Goal: Transaction & Acquisition: Purchase product/service

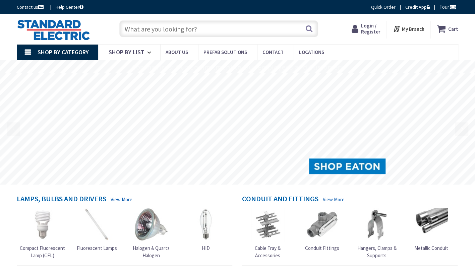
click at [368, 30] on span "Login / Register" at bounding box center [370, 28] width 19 height 12
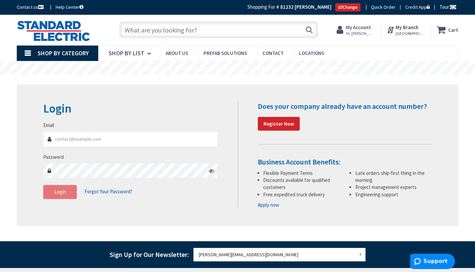
type input "[PERSON_NAME][EMAIL_ADDRESS][DOMAIN_NAME]"
click at [62, 195] on button "Login" at bounding box center [60, 192] width 34 height 14
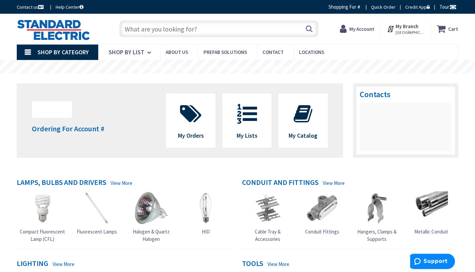
click at [211, 29] on input "text" at bounding box center [218, 28] width 199 height 17
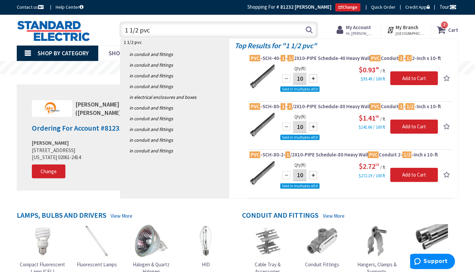
type input "1 1/2 pvc"
click at [316, 81] on div at bounding box center [313, 78] width 8 height 8
type input "20"
click at [167, 25] on input "1 1/2 pvc" at bounding box center [218, 29] width 199 height 17
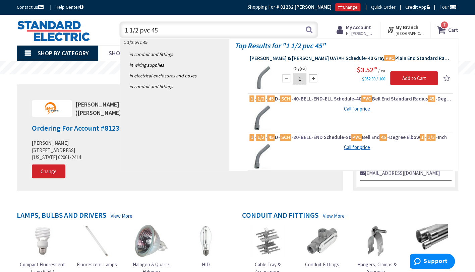
type input "1 1/2 pvc 45"
click at [329, 56] on span "Thomas & Betts UA7AH Schedule-40 Gray PVC Plain End Standard Radius 45 -Degree …" at bounding box center [351, 58] width 202 height 7
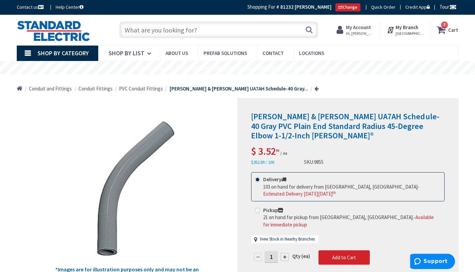
click at [210, 33] on input "text" at bounding box center [218, 29] width 199 height 17
click at [199, 32] on input "text" at bounding box center [218, 29] width 199 height 17
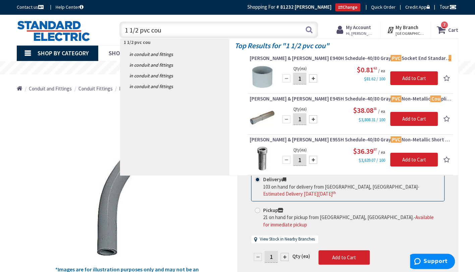
type input "1 1/2 pvc cou"
click at [311, 78] on div at bounding box center [313, 78] width 8 height 8
type input "4"
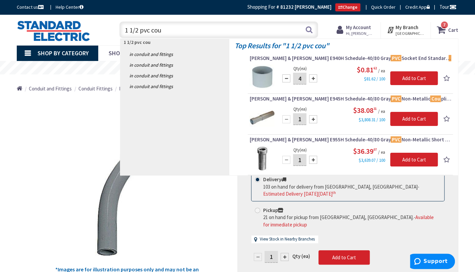
click at [180, 30] on input "1 1/2 pvc cou" at bounding box center [218, 29] width 199 height 17
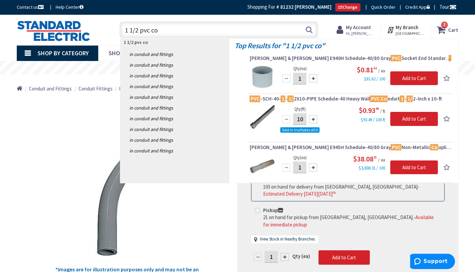
drag, startPoint x: 162, startPoint y: 30, endPoint x: 115, endPoint y: 32, distance: 47.7
click at [115, 31] on div "1 1/2 pvc co 1 1/2 pvc co Search 7" at bounding box center [217, 29] width 212 height 21
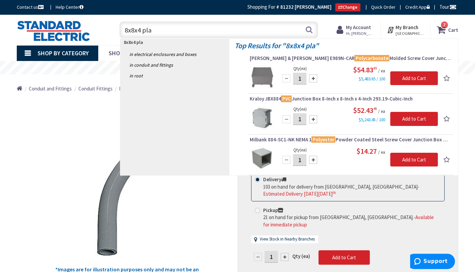
drag, startPoint x: 164, startPoint y: 29, endPoint x: 113, endPoint y: 34, distance: 50.6
click at [115, 32] on div "8x8x4 pla 8x8x4 pla Search 7" at bounding box center [217, 29] width 212 height 21
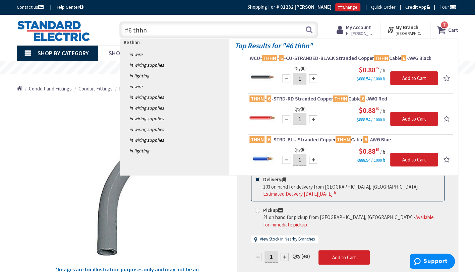
drag, startPoint x: 152, startPoint y: 30, endPoint x: 133, endPoint y: 34, distance: 18.5
click at [133, 34] on input "#6 thhn" at bounding box center [218, 29] width 199 height 17
drag, startPoint x: 154, startPoint y: 31, endPoint x: 121, endPoint y: 35, distance: 33.5
click at [121, 35] on input "#6 thhn" at bounding box center [218, 29] width 199 height 17
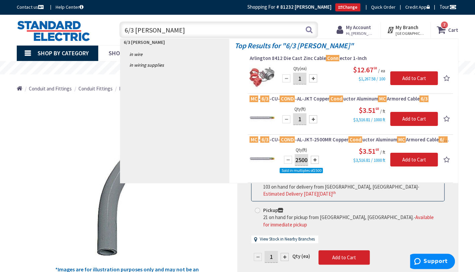
drag, startPoint x: 192, startPoint y: 32, endPoint x: 114, endPoint y: 35, distance: 77.9
click at [115, 34] on div "6/3 mc conn 6/3 mc conn Search 7" at bounding box center [217, 29] width 212 height 21
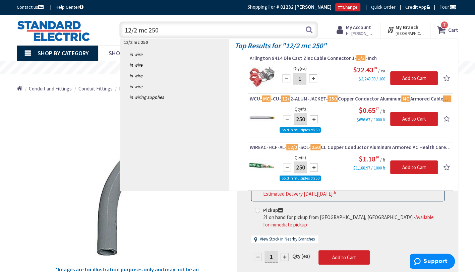
click at [139, 30] on input "12/2 mc 250" at bounding box center [218, 29] width 199 height 17
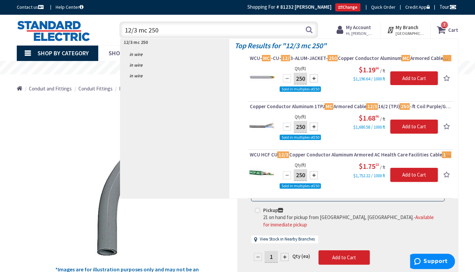
drag, startPoint x: 169, startPoint y: 30, endPoint x: 118, endPoint y: 26, distance: 51.1
click at [118, 26] on div "12/3 mc 250 12/3 mc 250 Search" at bounding box center [217, 29] width 202 height 21
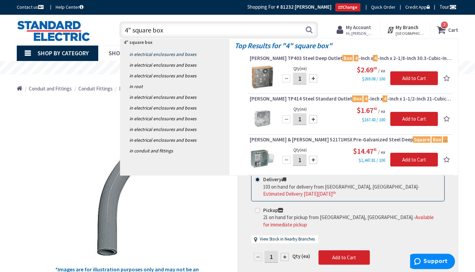
type input "4" square box"
click at [174, 54] on link "in Electrical Enclosures and Boxes" at bounding box center [174, 54] width 109 height 11
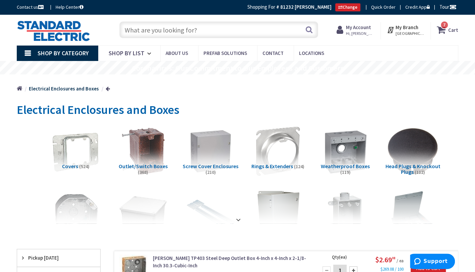
click at [189, 32] on input "text" at bounding box center [218, 29] width 199 height 17
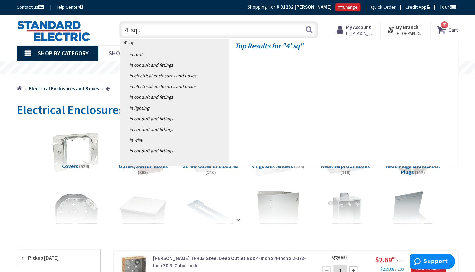
type input "4' squa"
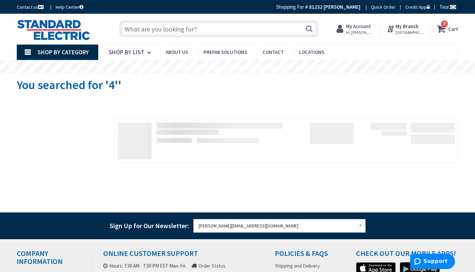
click at [214, 30] on input "text" at bounding box center [218, 28] width 199 height 17
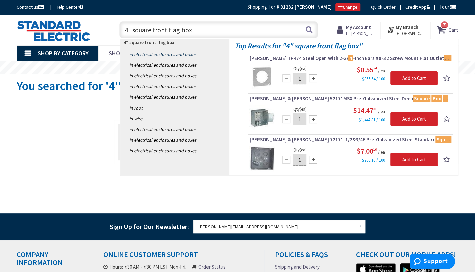
type input "4" square front flag box"
click at [177, 54] on link "in Electrical Enclosures and Boxes" at bounding box center [174, 54] width 109 height 11
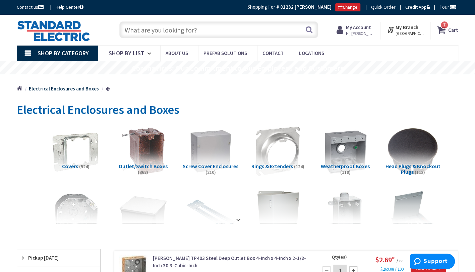
click at [199, 31] on input "text" at bounding box center [218, 29] width 199 height 17
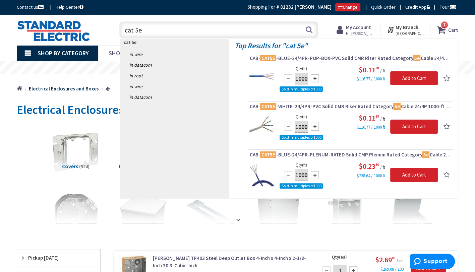
drag, startPoint x: 170, startPoint y: 32, endPoint x: 116, endPoint y: 34, distance: 53.7
click at [116, 33] on div "cat 5e cat 5e Search" at bounding box center [217, 29] width 202 height 21
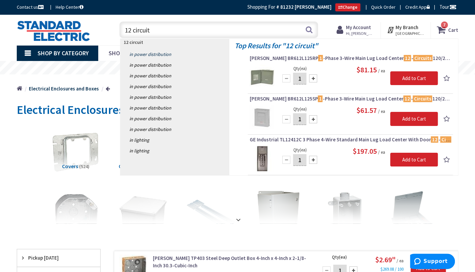
type input "12 circuit"
click at [150, 54] on link "in Power Distribution" at bounding box center [174, 54] width 109 height 11
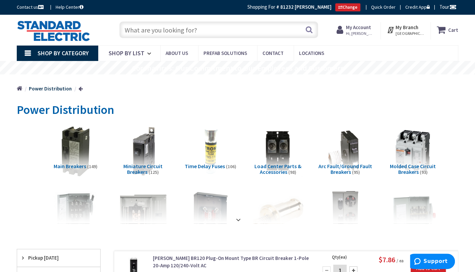
click at [189, 31] on input "text" at bounding box center [218, 29] width 199 height 17
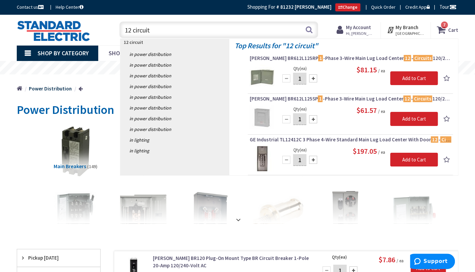
drag, startPoint x: 160, startPoint y: 31, endPoint x: 94, endPoint y: 28, distance: 66.2
click at [115, 40] on header "Skip to Content Toggle Nav 12 circuit 12 circuit Search 7 7 7 items Cart 7" at bounding box center [237, 30] width 475 height 31
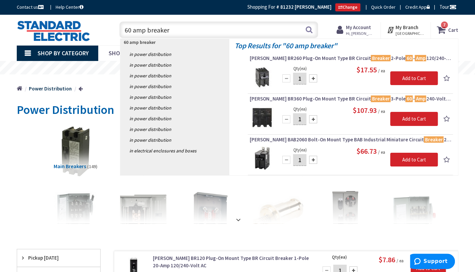
drag, startPoint x: 181, startPoint y: 32, endPoint x: 108, endPoint y: 36, distance: 73.2
click at [115, 36] on div "60 amp breaker 60 amp breaker Search 7" at bounding box center [217, 29] width 212 height 21
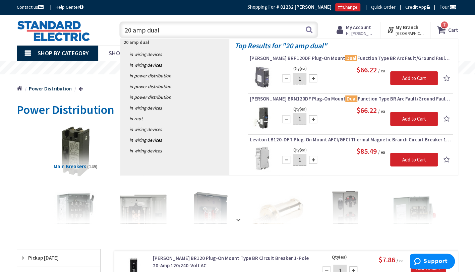
drag, startPoint x: 214, startPoint y: 32, endPoint x: 109, endPoint y: 40, distance: 105.3
click at [110, 39] on div "Toggle Nav 20 amp dual 20 amp dual Search 7 7 7 items Cart My Cart 7 7" at bounding box center [238, 30] width 452 height 22
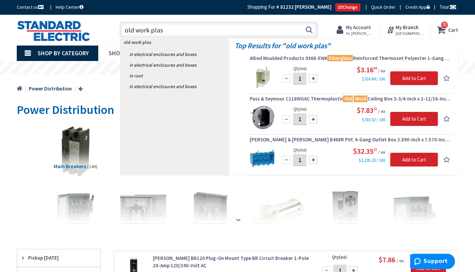
drag, startPoint x: 168, startPoint y: 30, endPoint x: 116, endPoint y: 42, distance: 53.5
click at [119, 41] on header "Skip to Content Toggle Nav old work plas old work plas Search 7 7 7 items Cart …" at bounding box center [237, 30] width 475 height 31
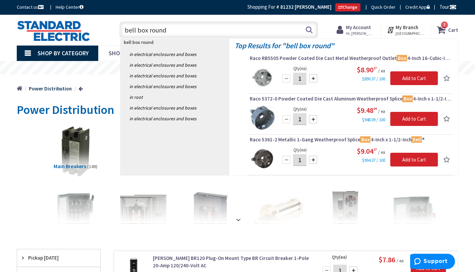
drag, startPoint x: 180, startPoint y: 31, endPoint x: 108, endPoint y: 28, distance: 72.2
click at [113, 28] on div "bell box round bell box round Search 7" at bounding box center [217, 29] width 212 height 21
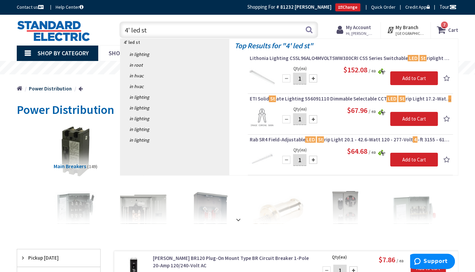
drag, startPoint x: 156, startPoint y: 29, endPoint x: 116, endPoint y: 36, distance: 40.2
click at [117, 33] on div "4' led st 4' led st Search" at bounding box center [217, 29] width 202 height 21
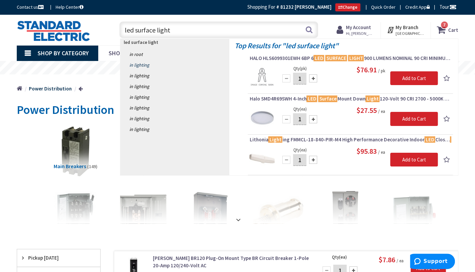
type input "led surface light"
click at [146, 64] on link "in Lighting" at bounding box center [174, 65] width 109 height 11
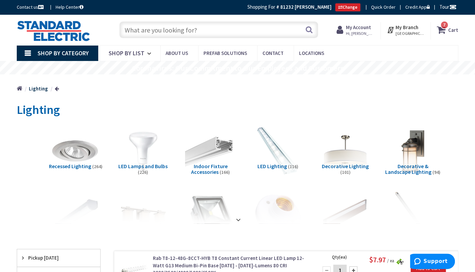
click at [180, 25] on input "text" at bounding box center [218, 29] width 199 height 17
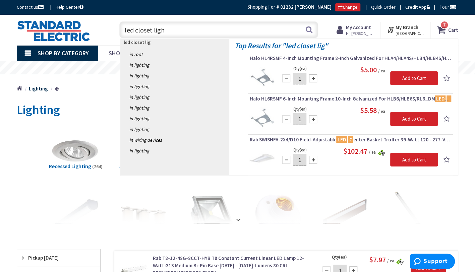
type input "led closet light"
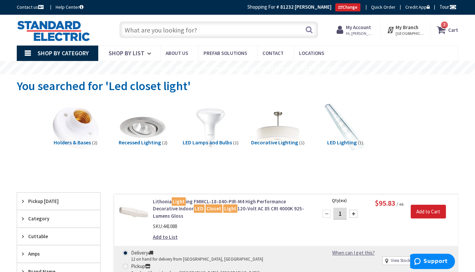
click at [193, 30] on input "text" at bounding box center [218, 29] width 199 height 17
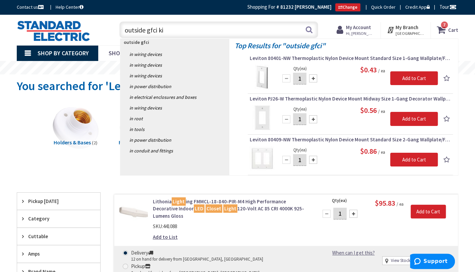
type input "outside gfci kit"
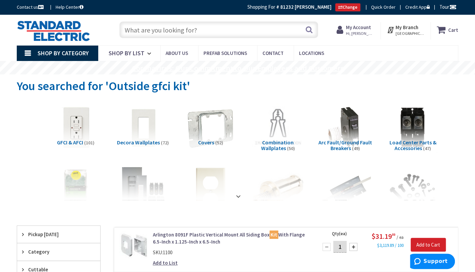
click at [200, 31] on input "text" at bounding box center [218, 29] width 199 height 17
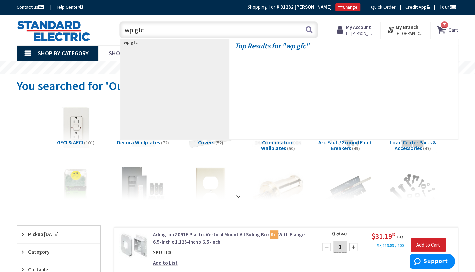
type input "wp gfci"
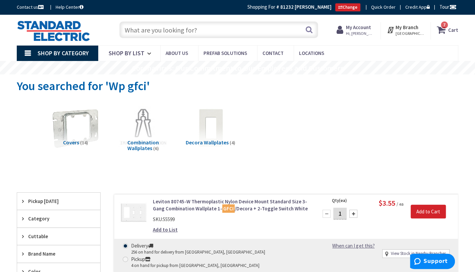
click at [177, 29] on input "text" at bounding box center [218, 29] width 199 height 17
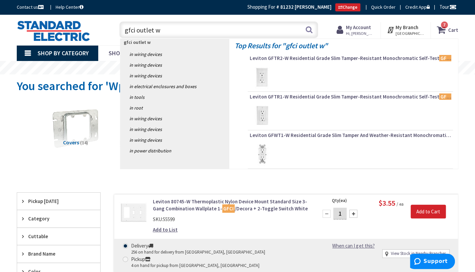
type input "gfci outlet wp"
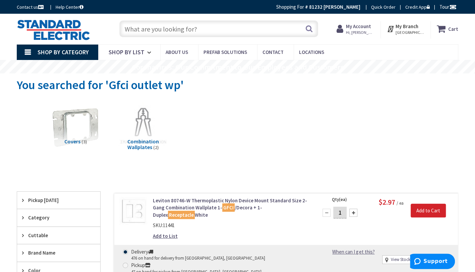
click at [205, 32] on input "text" at bounding box center [218, 28] width 199 height 17
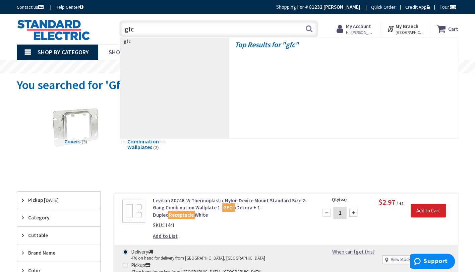
type input "gfci"
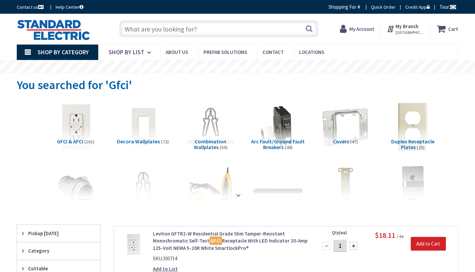
click at [76, 130] on img at bounding box center [76, 127] width 56 height 56
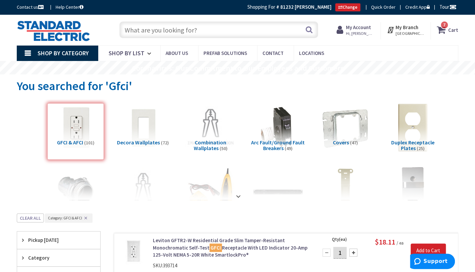
click at [203, 31] on input "text" at bounding box center [218, 29] width 199 height 17
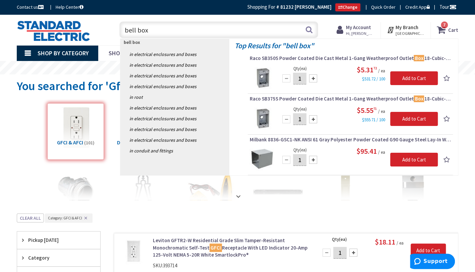
drag, startPoint x: 176, startPoint y: 32, endPoint x: 120, endPoint y: 34, distance: 56.1
click at [121, 34] on input "bell box" at bounding box center [218, 29] width 199 height 17
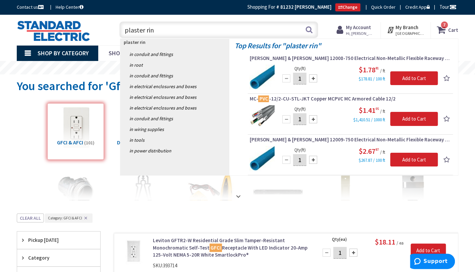
type input "plaster ring"
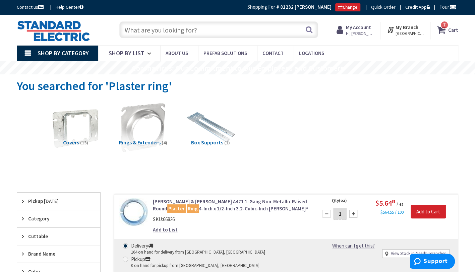
click at [189, 30] on input "text" at bounding box center [218, 29] width 199 height 17
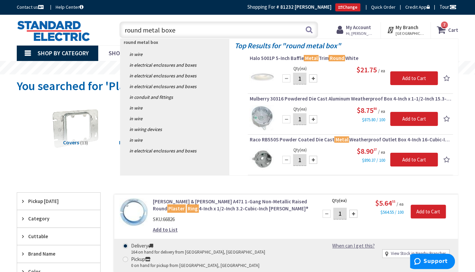
type input "round metal boxes"
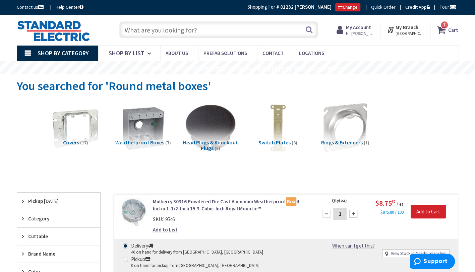
click at [205, 30] on input "text" at bounding box center [218, 29] width 199 height 17
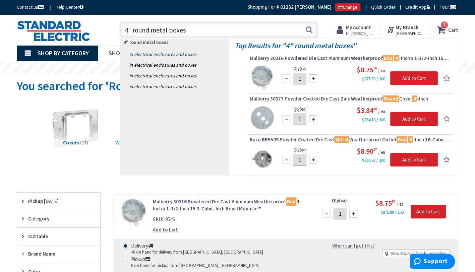
type input "4" round metal boxes"
click at [187, 52] on link "in Electrical Enclosures and Boxes" at bounding box center [174, 54] width 109 height 11
